Goal: Contribute content: Add original content to the website for others to see

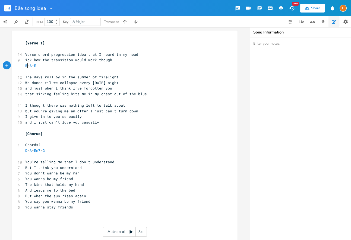
click at [26, 65] on span "B" at bounding box center [26, 65] width 2 height 5
type textarea "B"
click at [26, 65] on span "B" at bounding box center [26, 65] width 2 height 5
click at [32, 66] on span "A" at bounding box center [31, 65] width 2 height 5
type textarea "A"
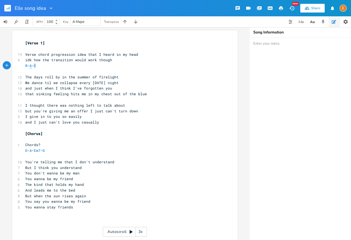
click at [32, 66] on span "A" at bounding box center [31, 65] width 2 height 5
click at [36, 67] on span "E" at bounding box center [35, 65] width 2 height 5
type textarea "E"
click at [36, 67] on span "E" at bounding box center [35, 65] width 2 height 5
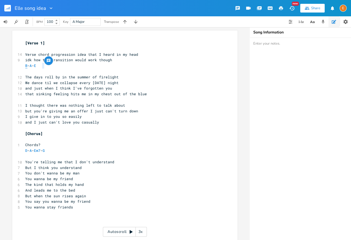
click at [27, 66] on span "B" at bounding box center [26, 65] width 2 height 5
type textarea "B"
click at [27, 66] on span "B" at bounding box center [26, 65] width 2 height 5
click at [32, 66] on span "A" at bounding box center [31, 65] width 2 height 5
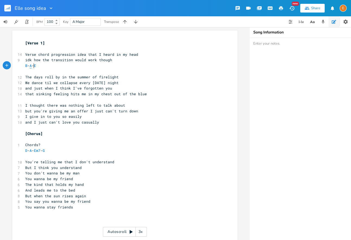
type textarea "A"
click at [32, 66] on span "A" at bounding box center [31, 65] width 2 height 5
click at [38, 65] on span "B - A - E" at bounding box center [31, 65] width 13 height 5
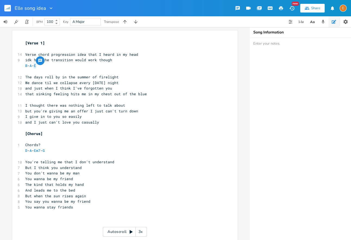
type textarea "-"
click at [38, 65] on span "B - A - E" at bounding box center [31, 65] width 13 height 5
click at [36, 66] on span "E" at bounding box center [35, 65] width 2 height 5
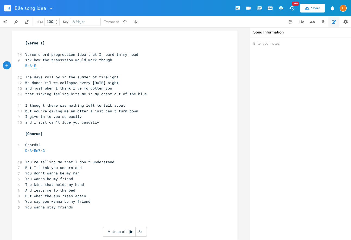
type textarea "E"
click at [36, 66] on span "E" at bounding box center [35, 65] width 2 height 5
click at [28, 150] on span "D - A - Em7 - G" at bounding box center [35, 150] width 20 height 5
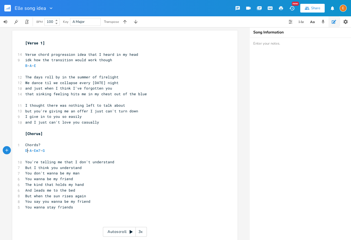
click at [28, 150] on span "D - A - Em7 - G" at bounding box center [35, 150] width 20 height 5
click at [27, 151] on span "D" at bounding box center [26, 150] width 2 height 5
type textarea "D"
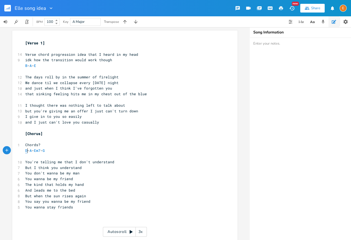
click at [27, 151] on span "D" at bounding box center [26, 150] width 2 height 5
click at [32, 151] on span "A" at bounding box center [31, 150] width 2 height 5
type textarea "A"
click at [32, 151] on span "A" at bounding box center [31, 150] width 2 height 5
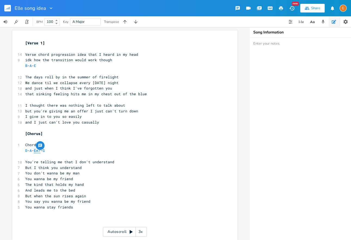
click at [40, 152] on span "Em7" at bounding box center [37, 150] width 7 height 5
type textarea "Em7"
click at [40, 152] on span "Em7" at bounding box center [37, 150] width 7 height 5
click at [45, 151] on span "G" at bounding box center [44, 150] width 2 height 5
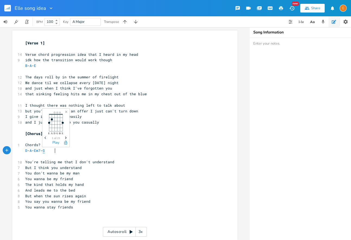
type textarea "G"
click at [45, 151] on span "G" at bounding box center [44, 150] width 2 height 5
click at [26, 65] on span "B" at bounding box center [26, 65] width 2 height 5
type textarea "B"
click at [26, 65] on span "B" at bounding box center [26, 65] width 2 height 5
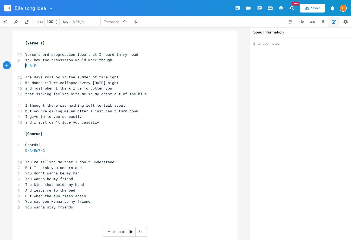
scroll to position [0, 2]
click at [32, 67] on span "A" at bounding box center [31, 65] width 2 height 5
type textarea "A"
click at [32, 67] on span "A" at bounding box center [31, 65] width 2 height 5
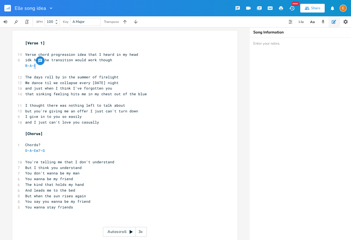
click at [36, 67] on span "E" at bounding box center [35, 65] width 2 height 5
type textarea "E"
click at [36, 67] on span "E" at bounding box center [35, 65] width 2 height 5
click at [272, 10] on button "button" at bounding box center [270, 8] width 11 height 10
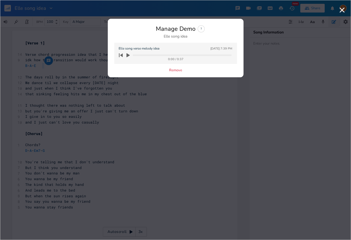
click at [127, 55] on icon "button" at bounding box center [128, 55] width 3 height 4
click at [130, 54] on icon "button" at bounding box center [128, 55] width 4 height 4
